Goal: Task Accomplishment & Management: Manage account settings

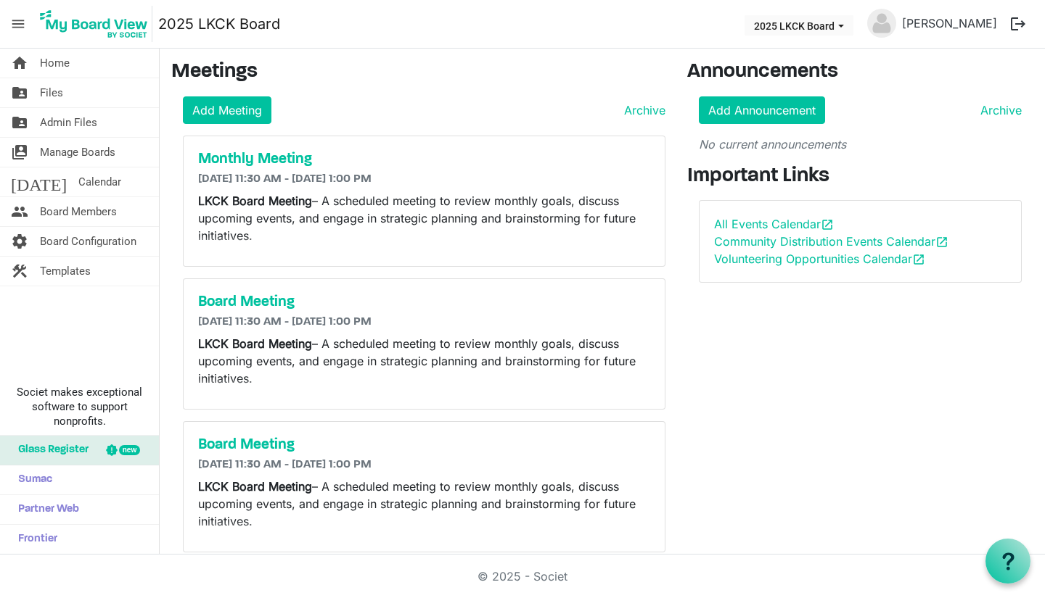
click at [73, 149] on span "Manage Boards" at bounding box center [77, 152] width 75 height 29
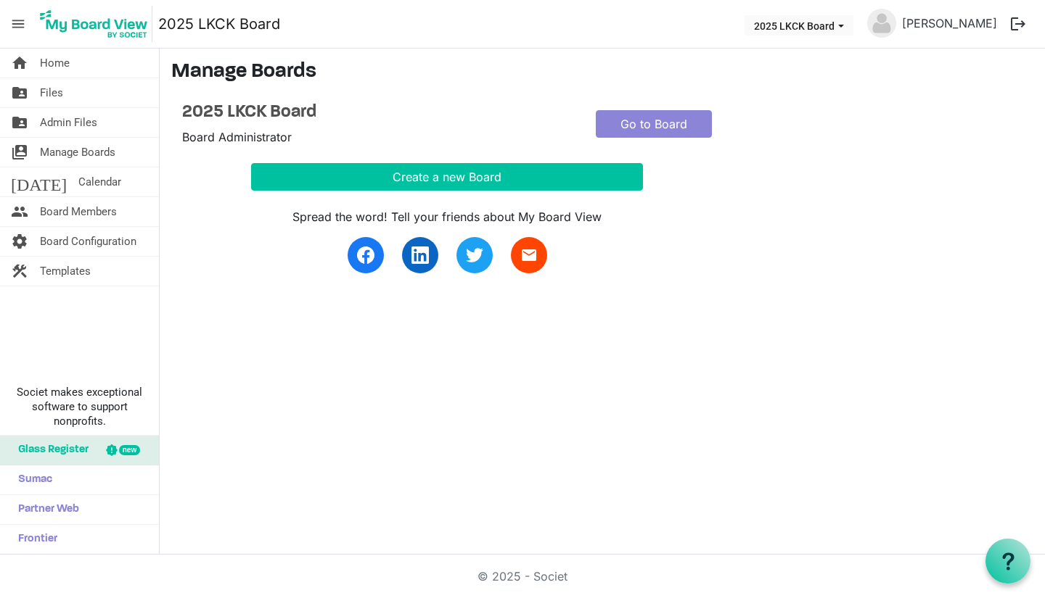
click at [76, 207] on span "Board Members" at bounding box center [78, 211] width 77 height 29
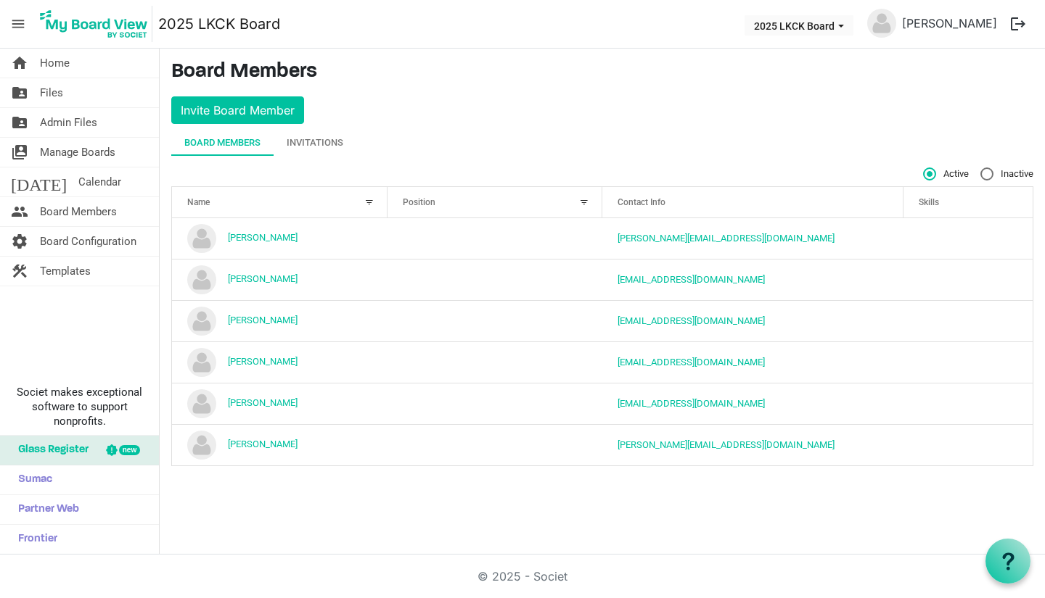
click at [322, 140] on div "Invitations" at bounding box center [315, 143] width 57 height 15
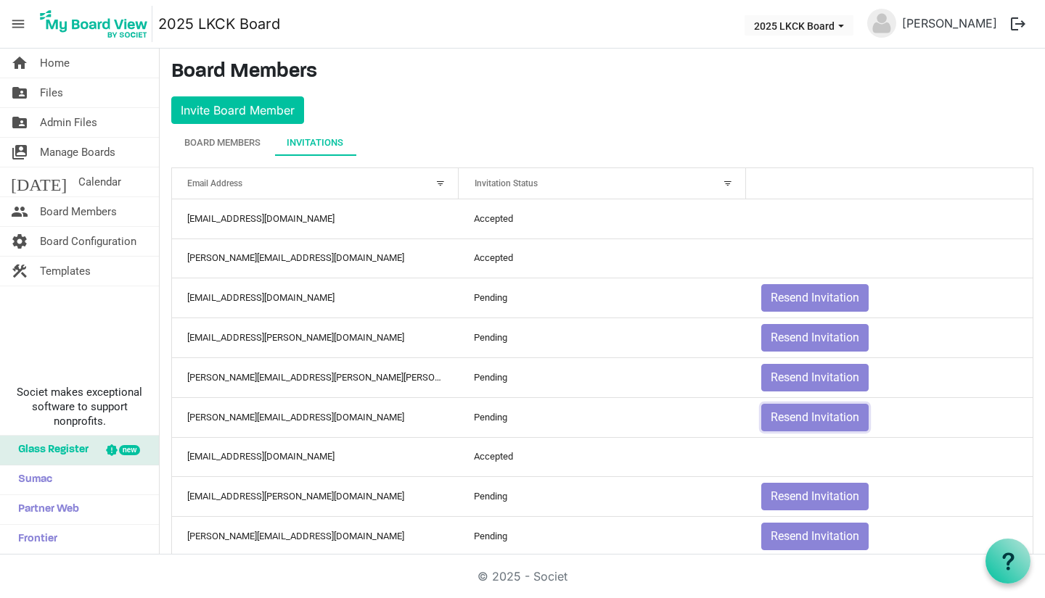
click at [856, 411] on button "Resend Invitation" at bounding box center [814, 418] width 107 height 28
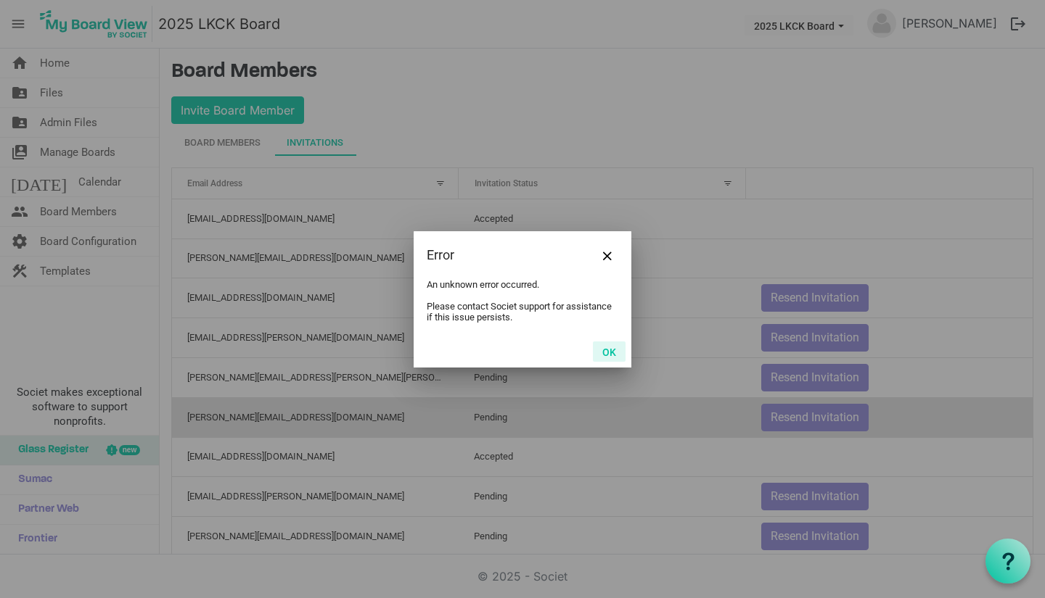
click at [608, 348] on button "OK" at bounding box center [609, 352] width 33 height 20
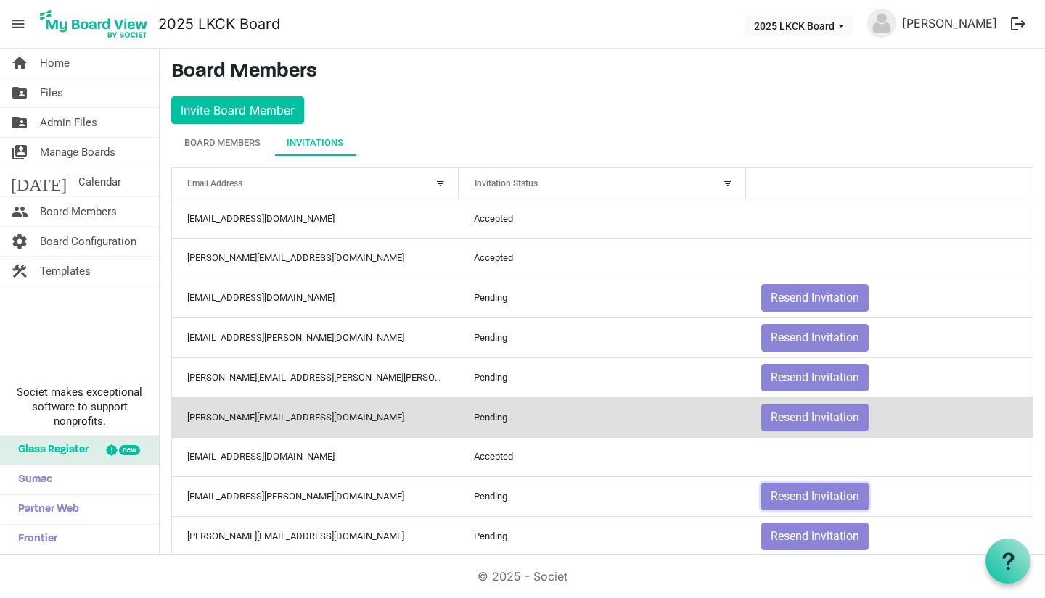
click at [844, 498] on button "Resend Invitation" at bounding box center [814, 497] width 107 height 28
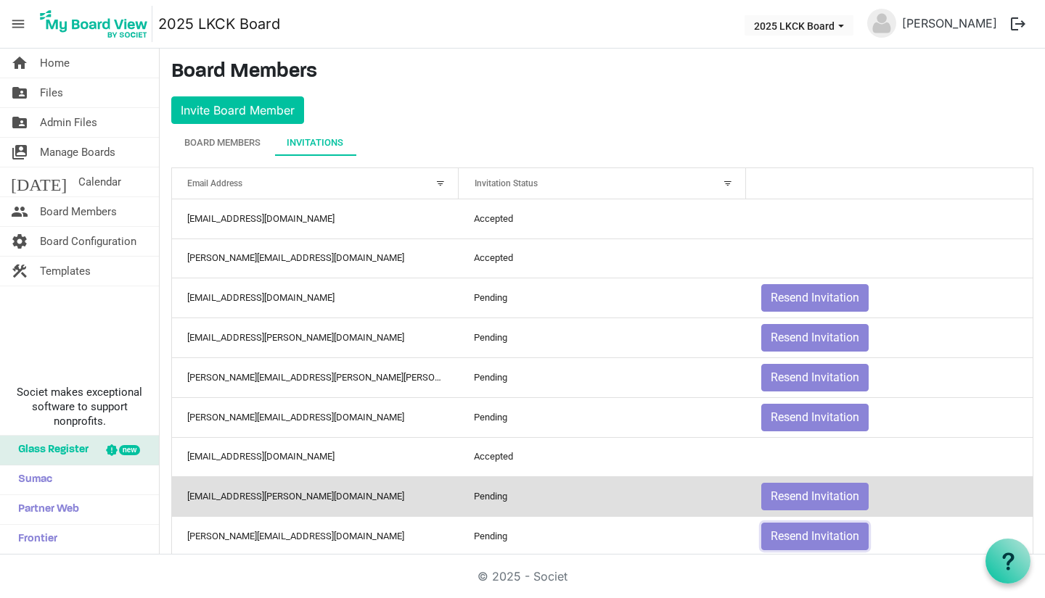
click at [810, 540] on button "Resend Invitation" at bounding box center [814, 537] width 107 height 28
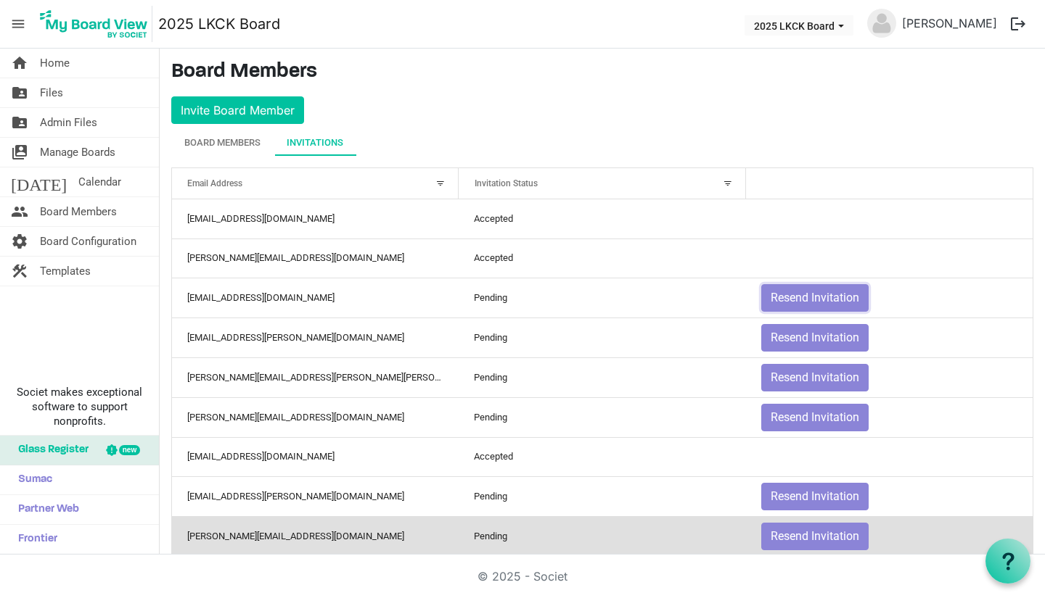
click at [807, 311] on button "Resend Invitation" at bounding box center [814, 298] width 107 height 28
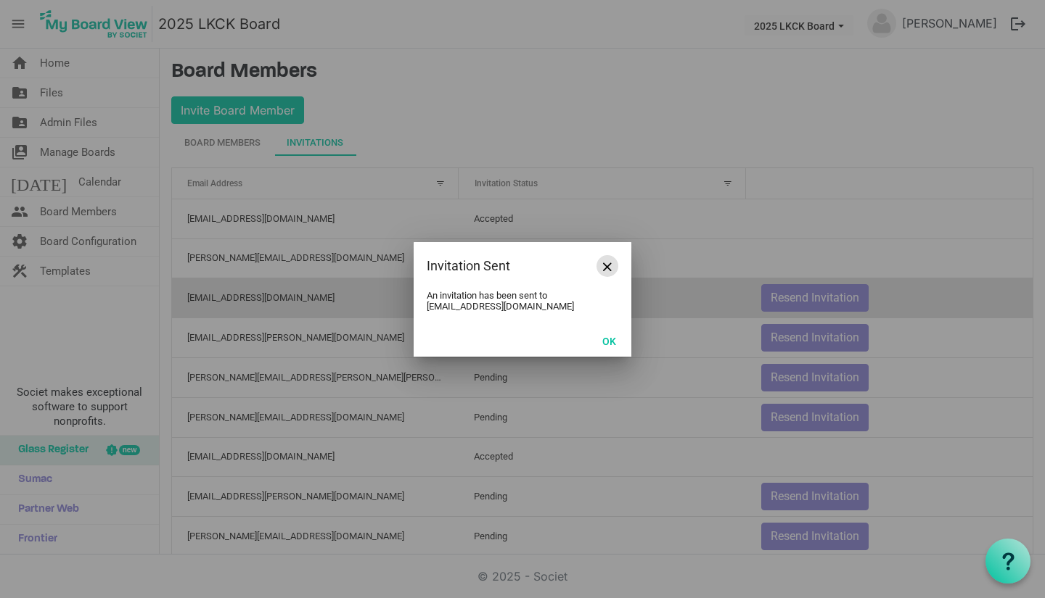
click at [609, 267] on span "Close" at bounding box center [607, 267] width 9 height 9
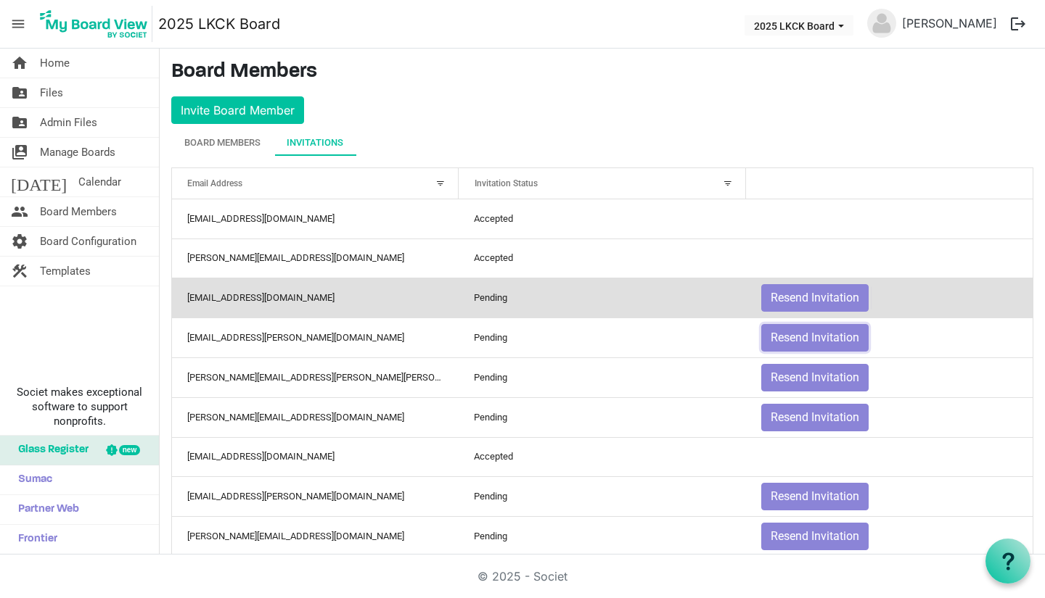
click at [799, 339] on button "Resend Invitation" at bounding box center [814, 338] width 107 height 28
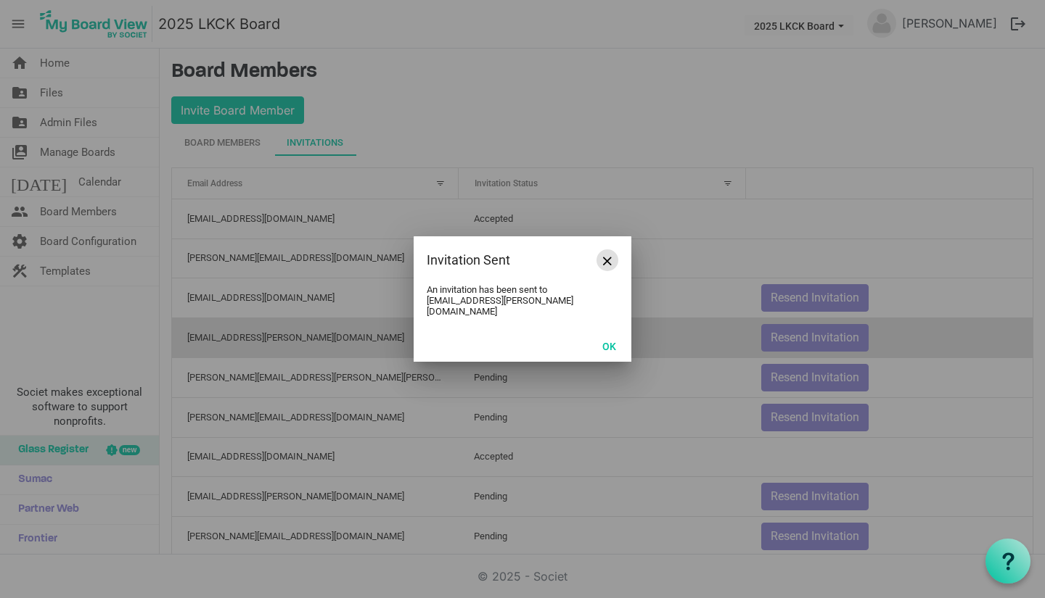
click at [609, 266] on span "Close" at bounding box center [607, 261] width 9 height 9
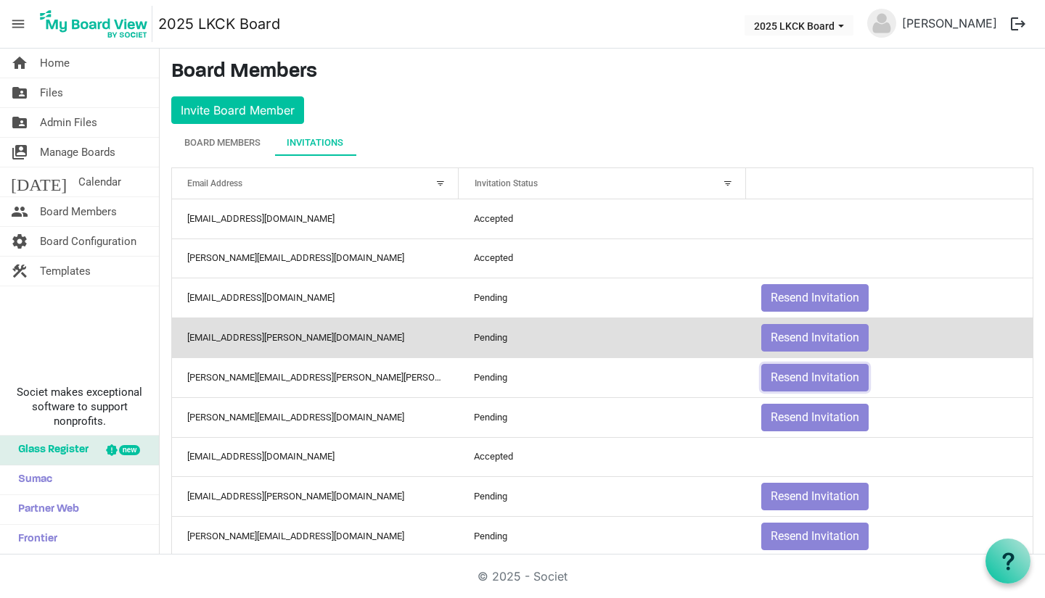
click at [775, 381] on button "Resend Invitation" at bounding box center [814, 378] width 107 height 28
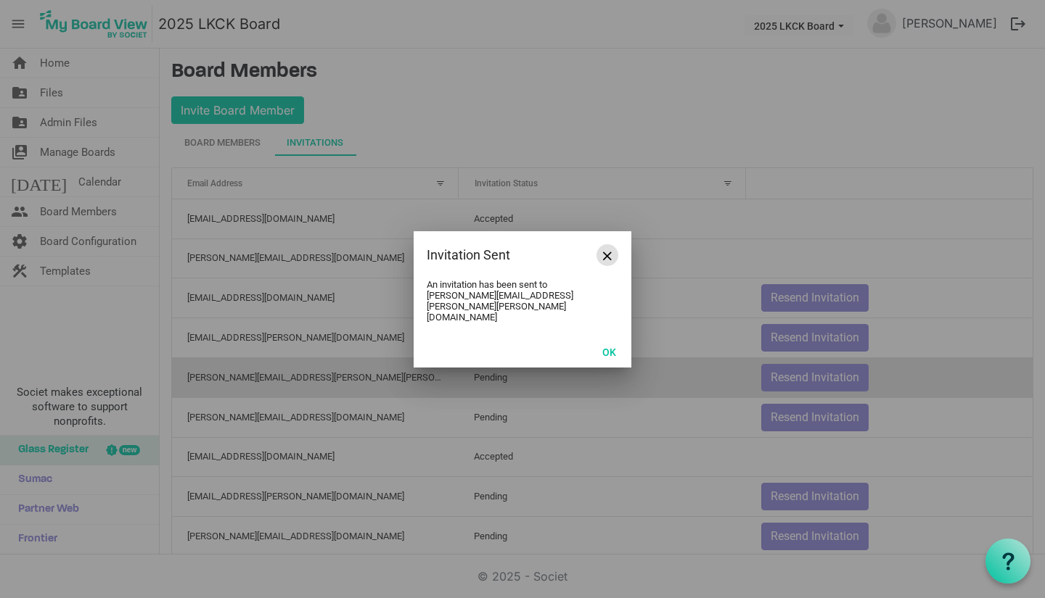
click at [612, 266] on button "Close" at bounding box center [607, 255] width 22 height 22
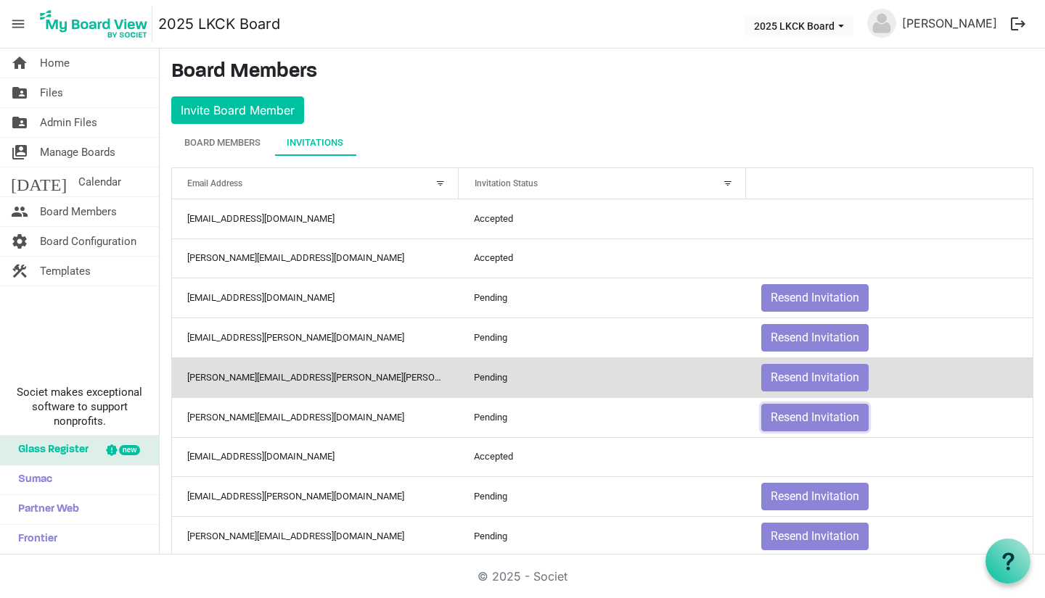
click at [783, 419] on button "Resend Invitation" at bounding box center [814, 418] width 107 height 28
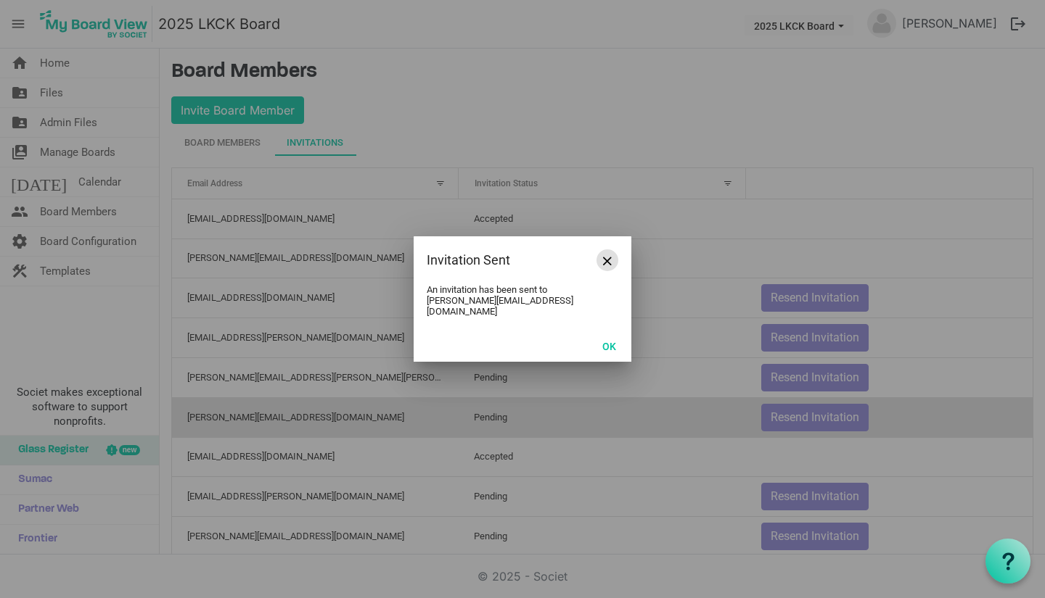
click at [609, 266] on span "Close" at bounding box center [607, 261] width 9 height 9
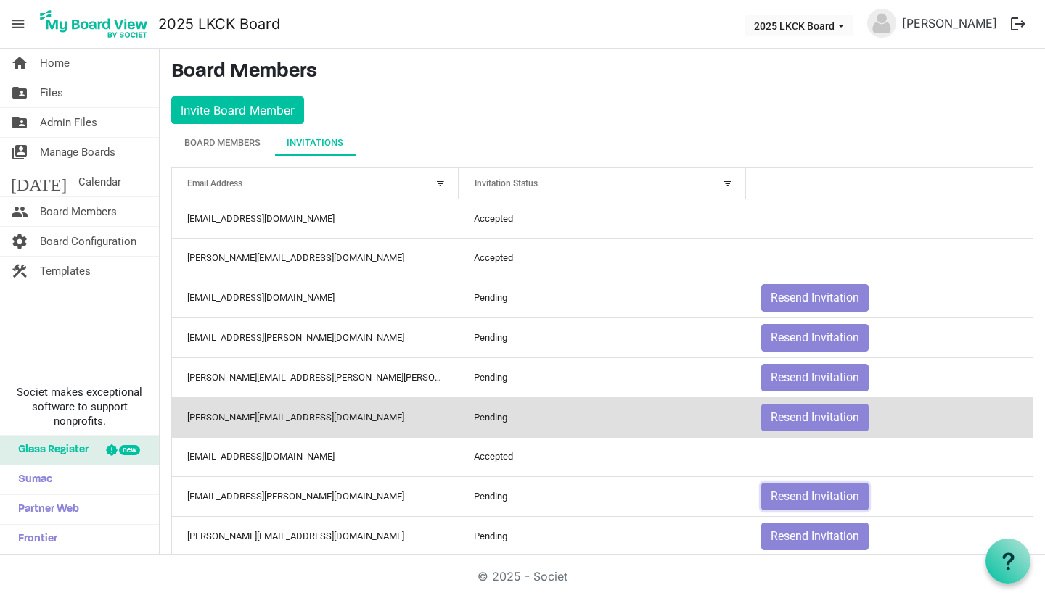
click at [788, 502] on button "Resend Invitation" at bounding box center [814, 497] width 107 height 28
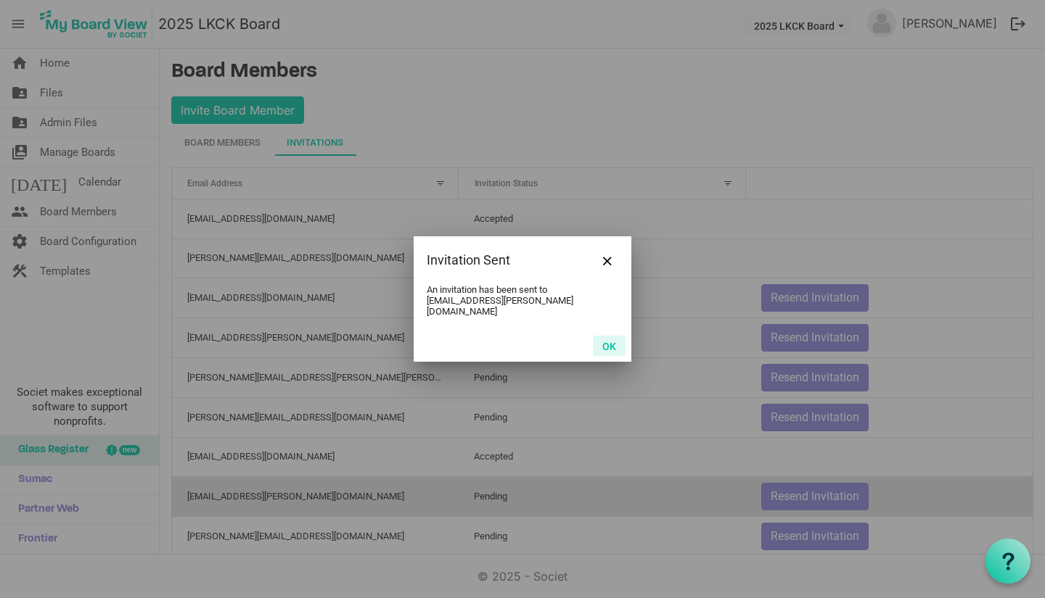
click at [607, 345] on button "OK" at bounding box center [609, 346] width 33 height 20
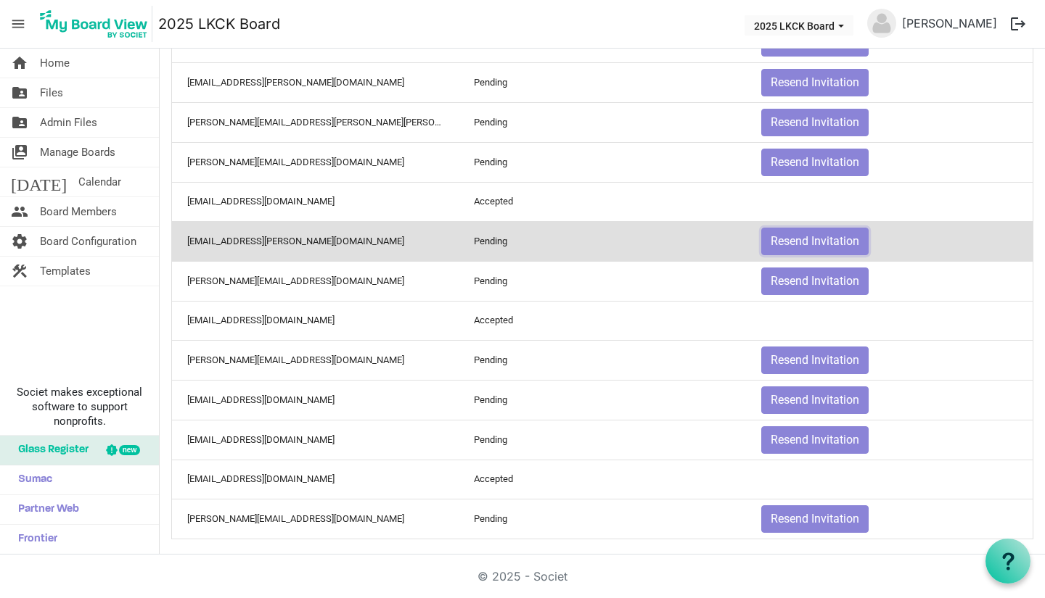
scroll to position [263, 0]
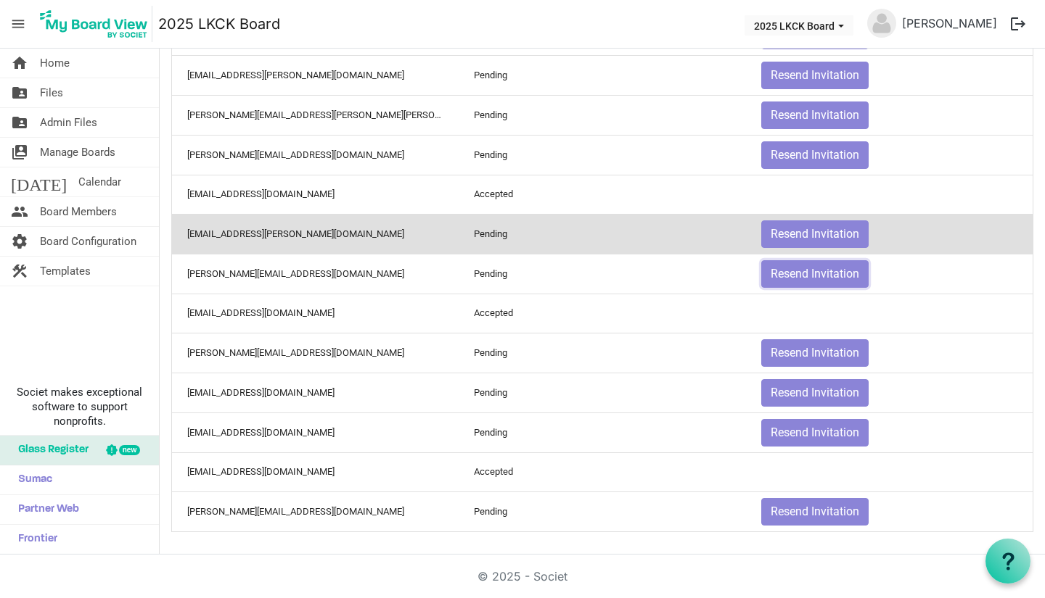
click at [794, 272] on button "Resend Invitation" at bounding box center [814, 274] width 107 height 28
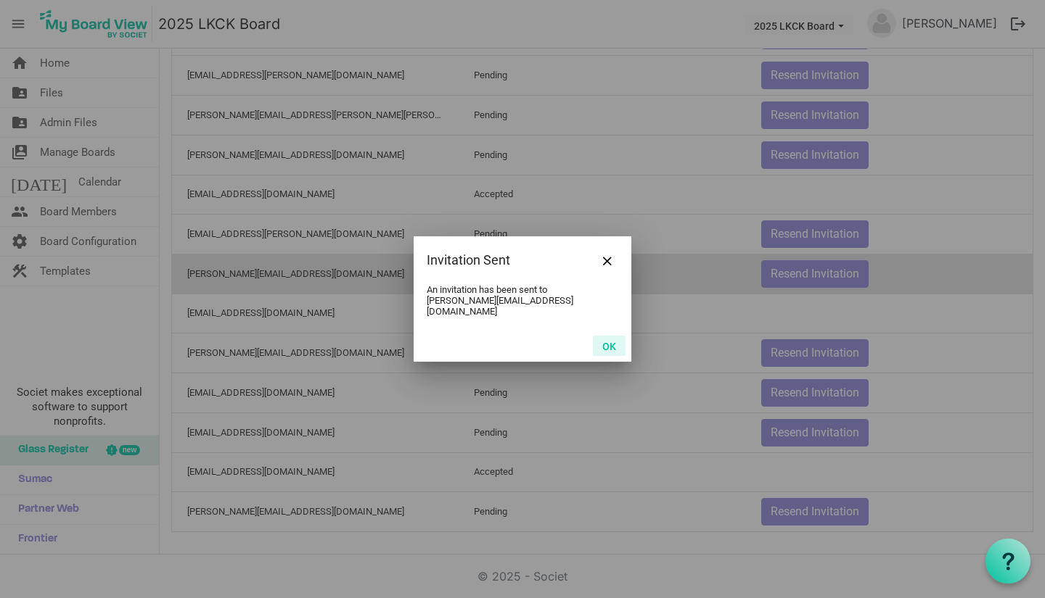
click at [609, 341] on button "OK" at bounding box center [609, 346] width 33 height 20
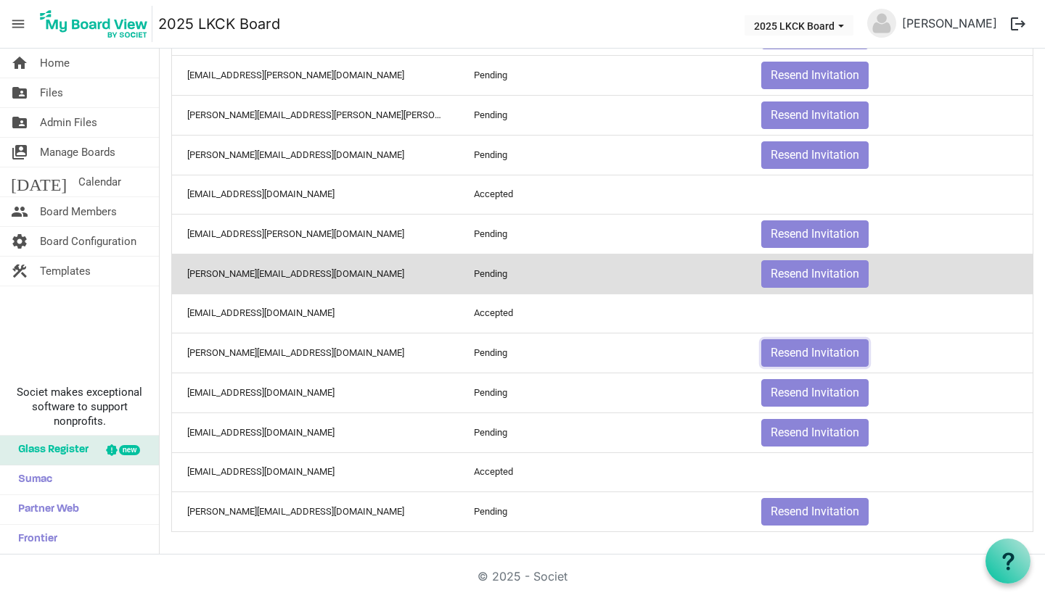
click at [823, 351] on button "Resend Invitation" at bounding box center [814, 353] width 107 height 28
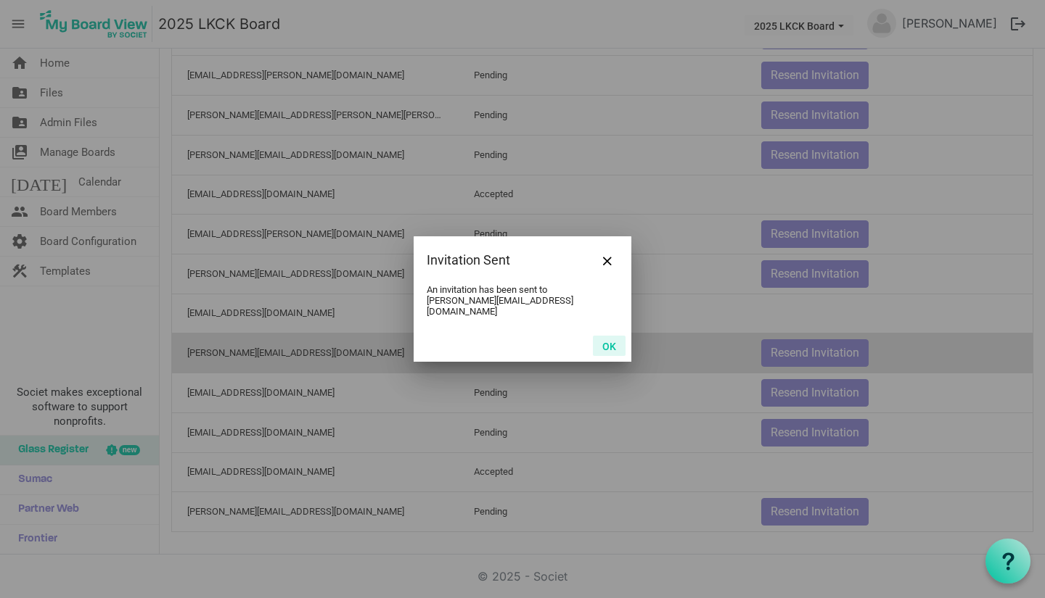
click at [610, 342] on button "OK" at bounding box center [609, 346] width 33 height 20
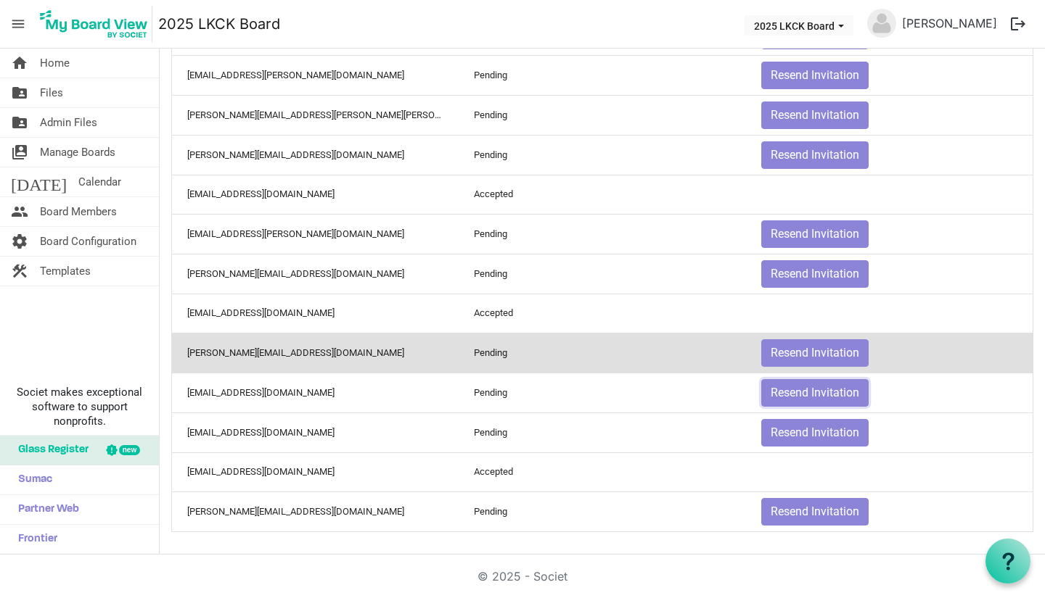
click at [791, 393] on button "Resend Invitation" at bounding box center [814, 393] width 107 height 28
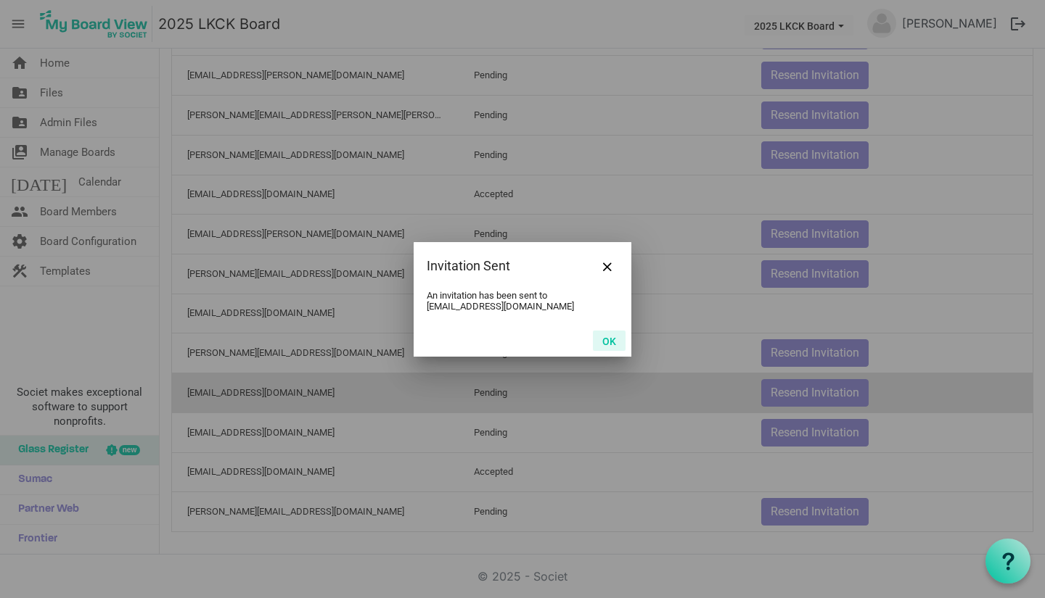
click at [617, 345] on button "OK" at bounding box center [609, 341] width 33 height 20
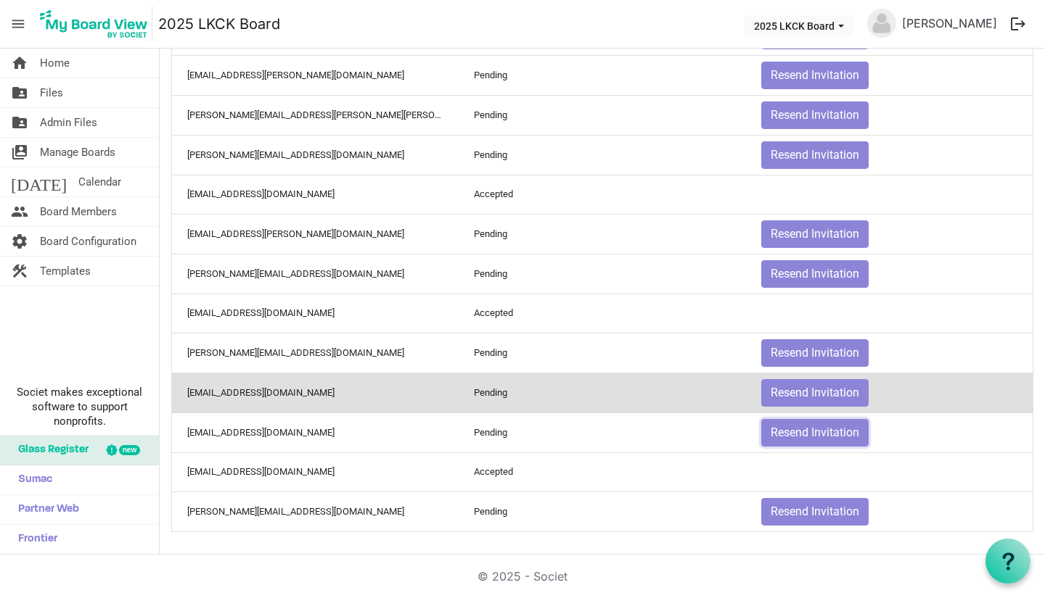
click at [809, 440] on button "Resend Invitation" at bounding box center [814, 433] width 107 height 28
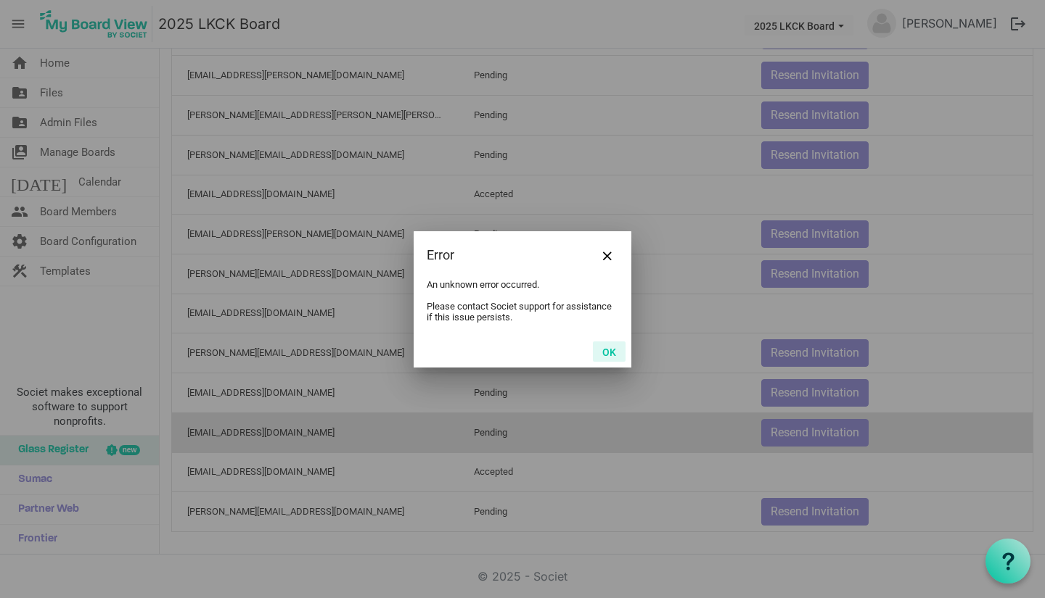
click at [609, 355] on button "OK" at bounding box center [609, 352] width 33 height 20
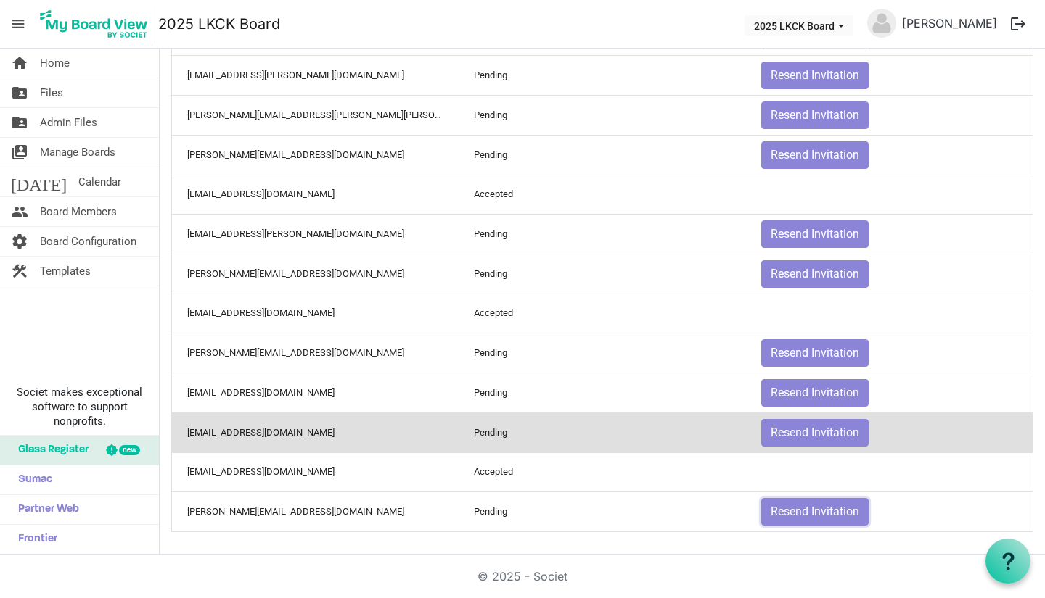
click at [783, 506] on button "Resend Invitation" at bounding box center [814, 512] width 107 height 28
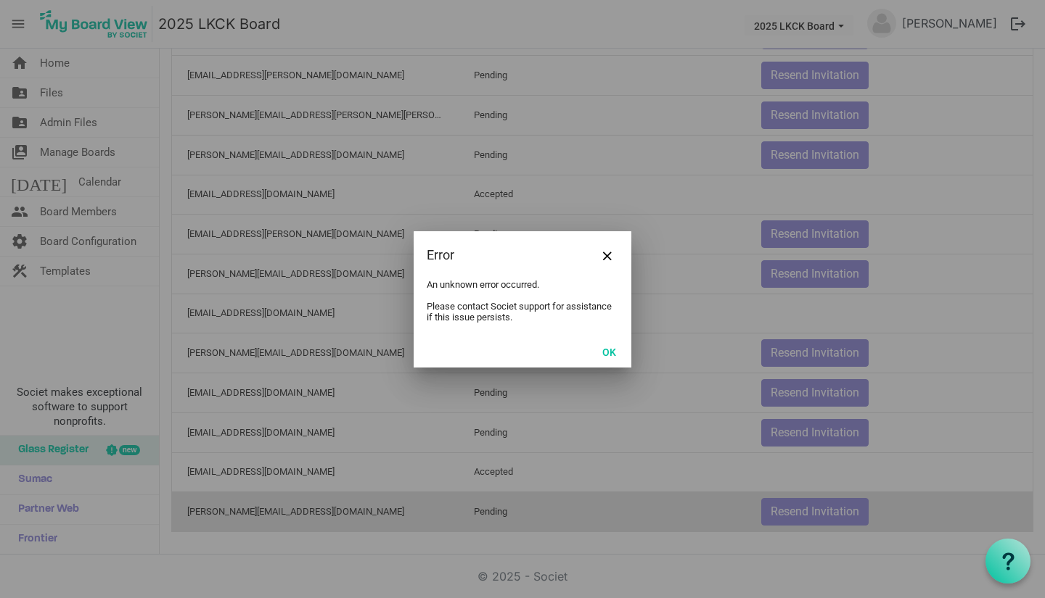
click at [626, 358] on div "OK" at bounding box center [522, 352] width 218 height 32
click at [614, 355] on button "OK" at bounding box center [609, 352] width 33 height 20
